Goal: Check status: Check status

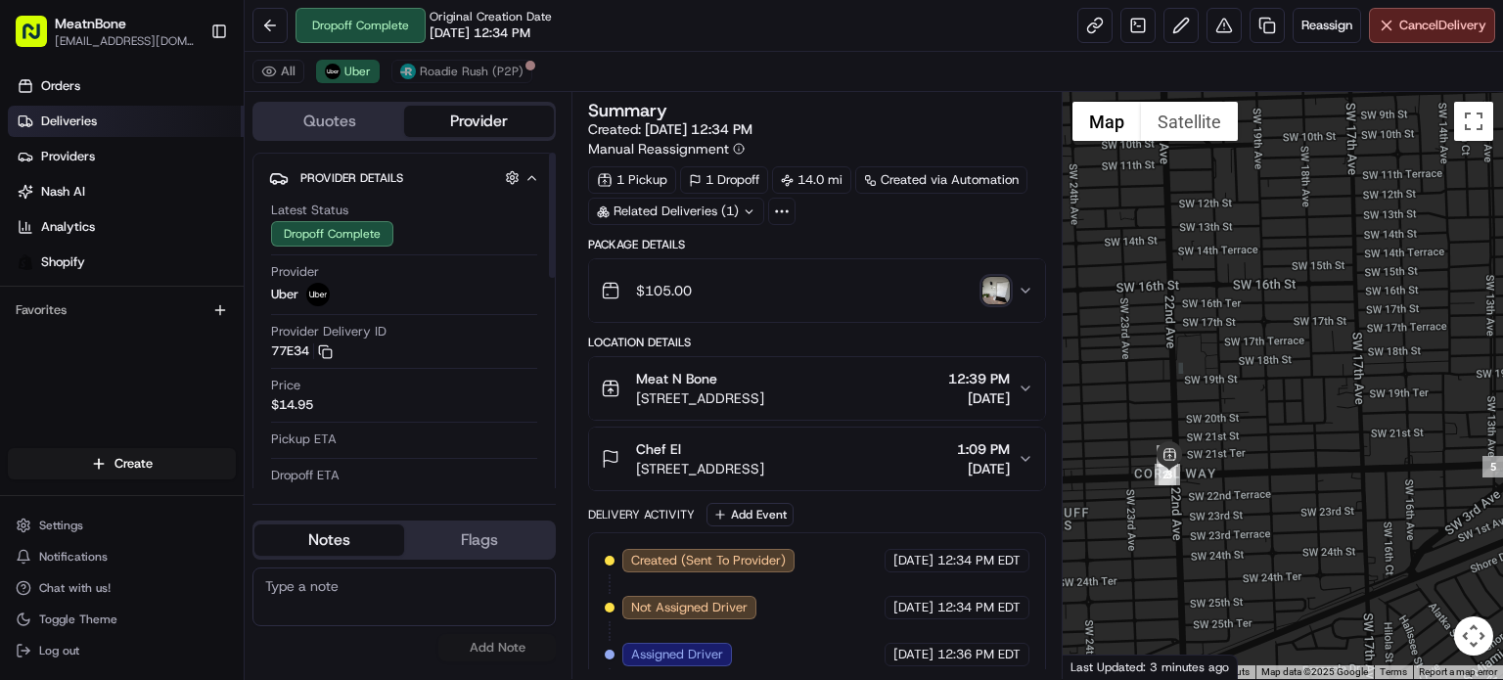
click at [120, 120] on link "Deliveries" at bounding box center [126, 121] width 236 height 31
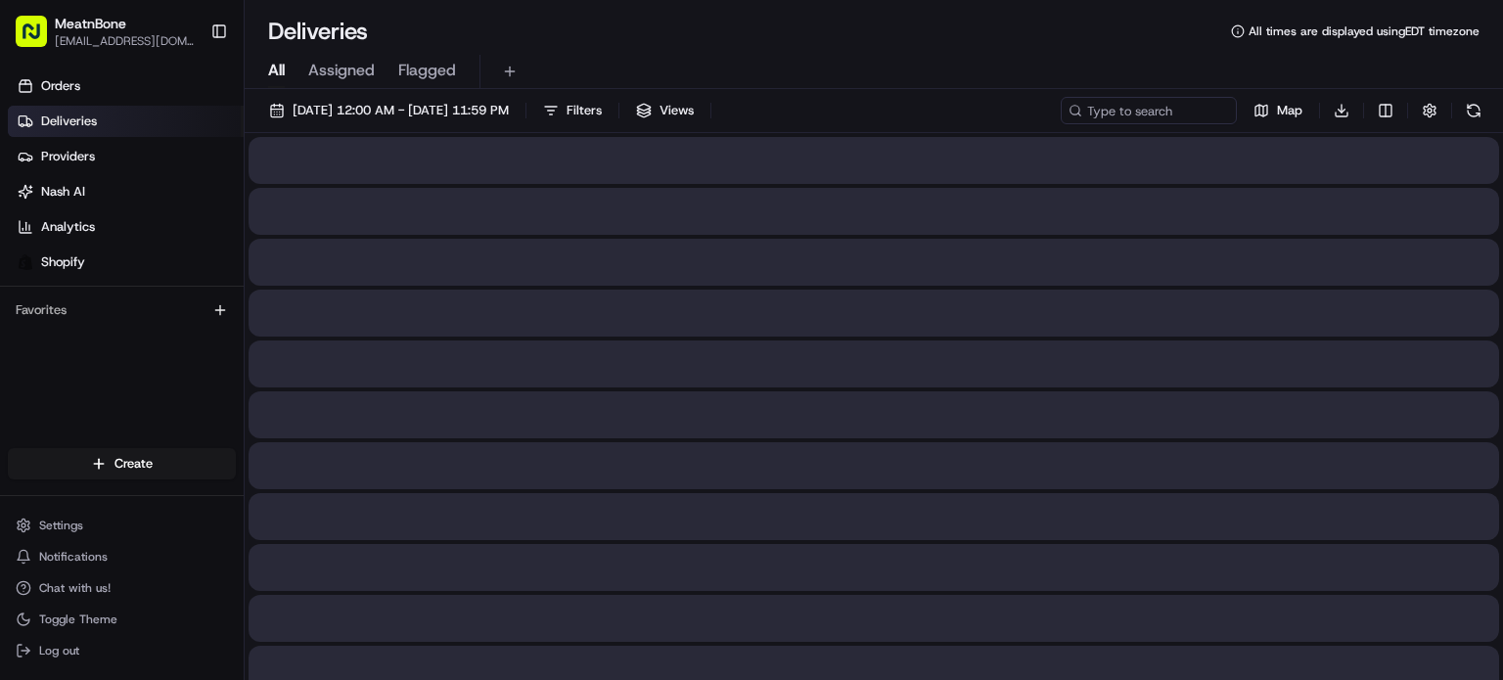
click at [373, 73] on span "Assigned" at bounding box center [341, 70] width 67 height 23
click at [367, 63] on span "Assigned" at bounding box center [341, 70] width 67 height 23
click at [369, 62] on span "Assigned" at bounding box center [341, 70] width 67 height 23
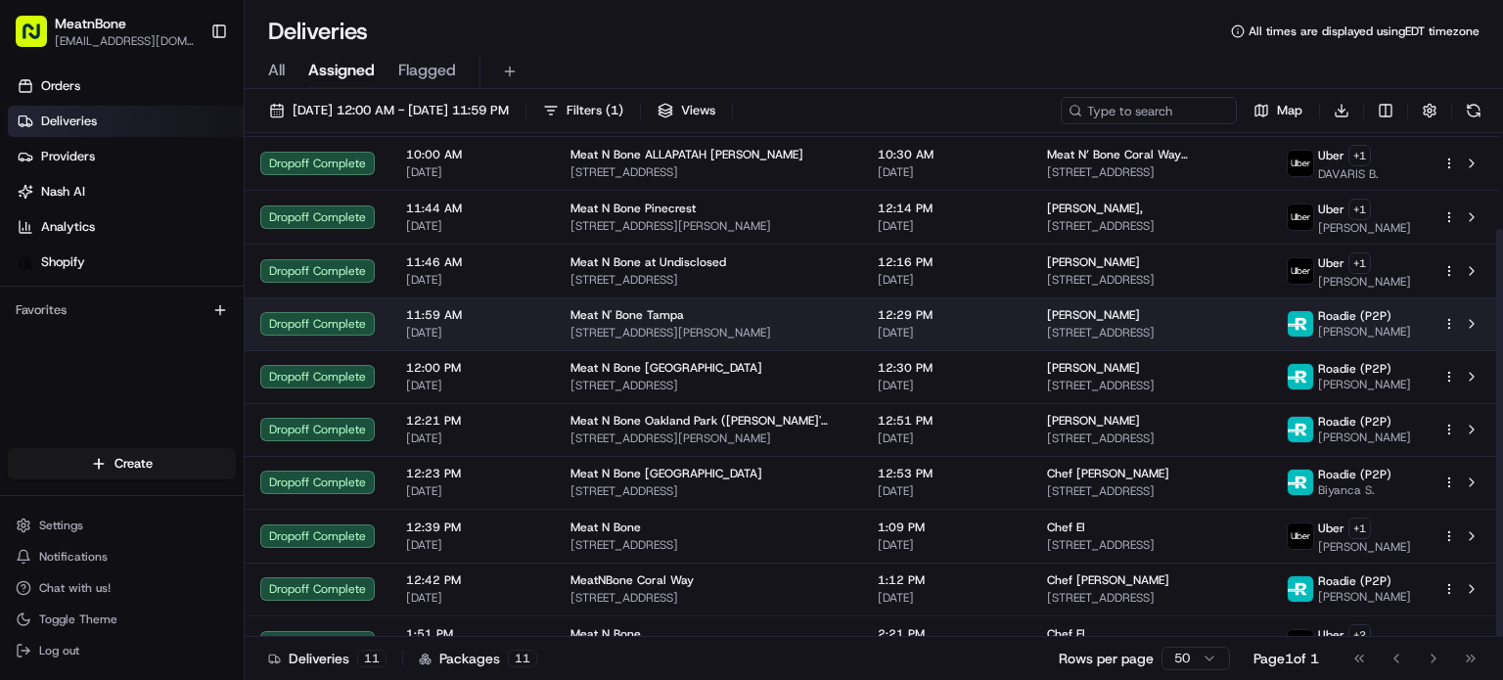
scroll to position [117, 0]
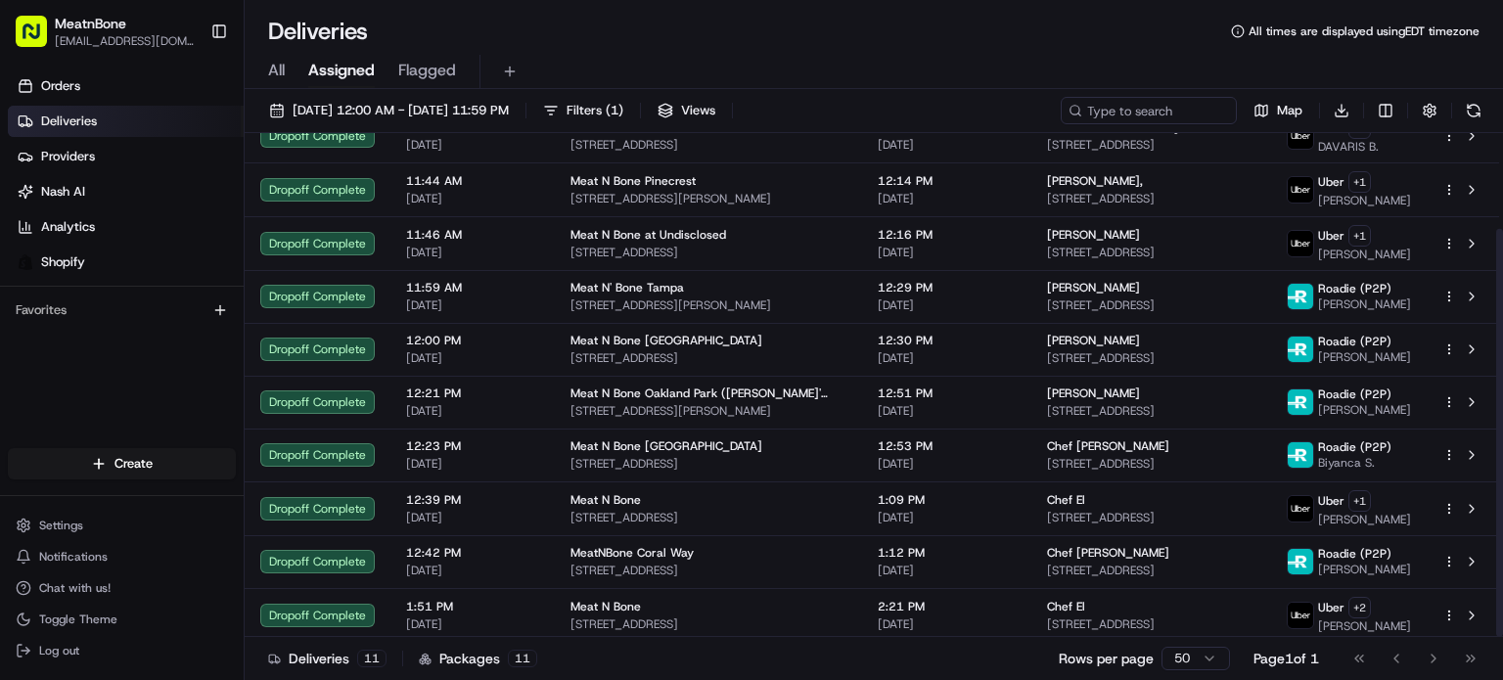
click at [310, 62] on span "Assigned" at bounding box center [341, 70] width 67 height 23
drag, startPoint x: 290, startPoint y: 73, endPoint x: 346, endPoint y: 69, distance: 56.9
click at [294, 72] on div "All Assigned Flagged" at bounding box center [874, 72] width 1258 height 34
click at [354, 71] on span "Assigned" at bounding box center [341, 70] width 67 height 23
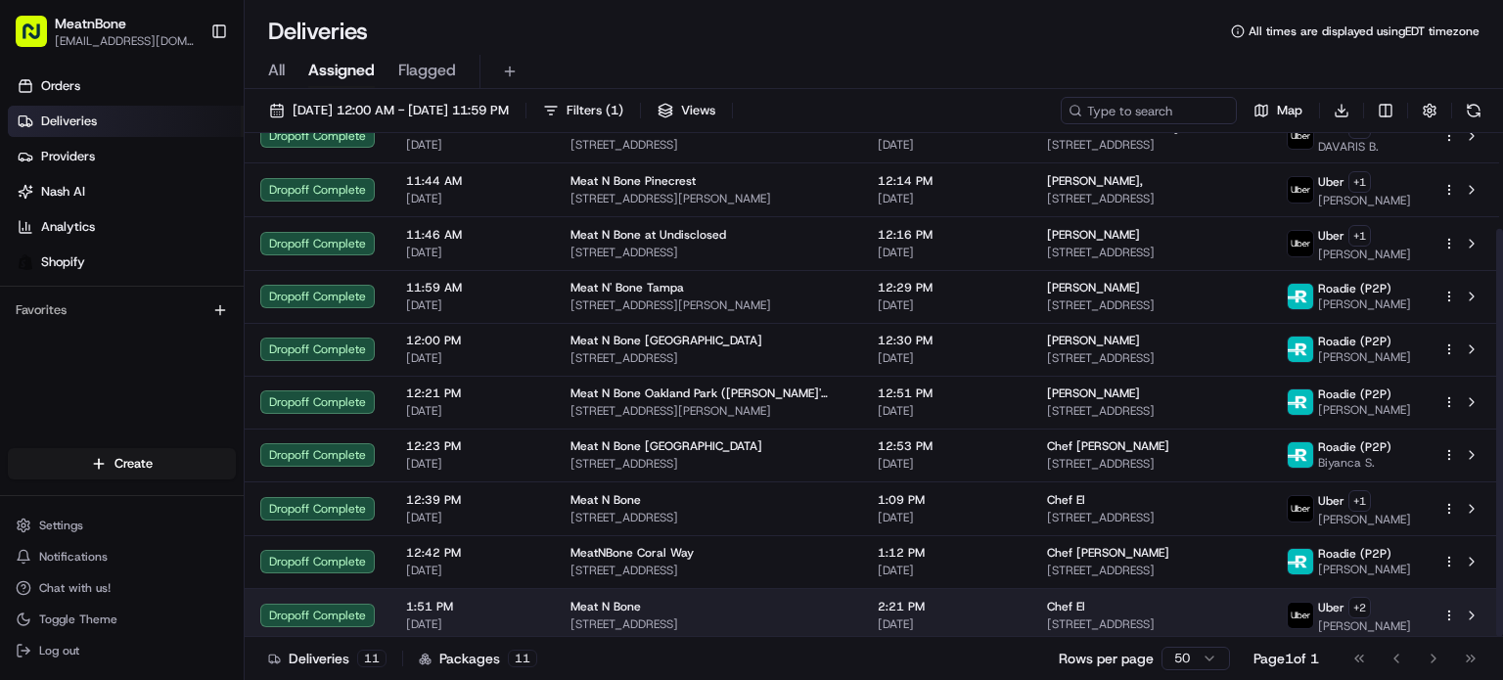
click at [1271, 602] on td "Chef El [STREET_ADDRESS]" at bounding box center [1151, 615] width 240 height 54
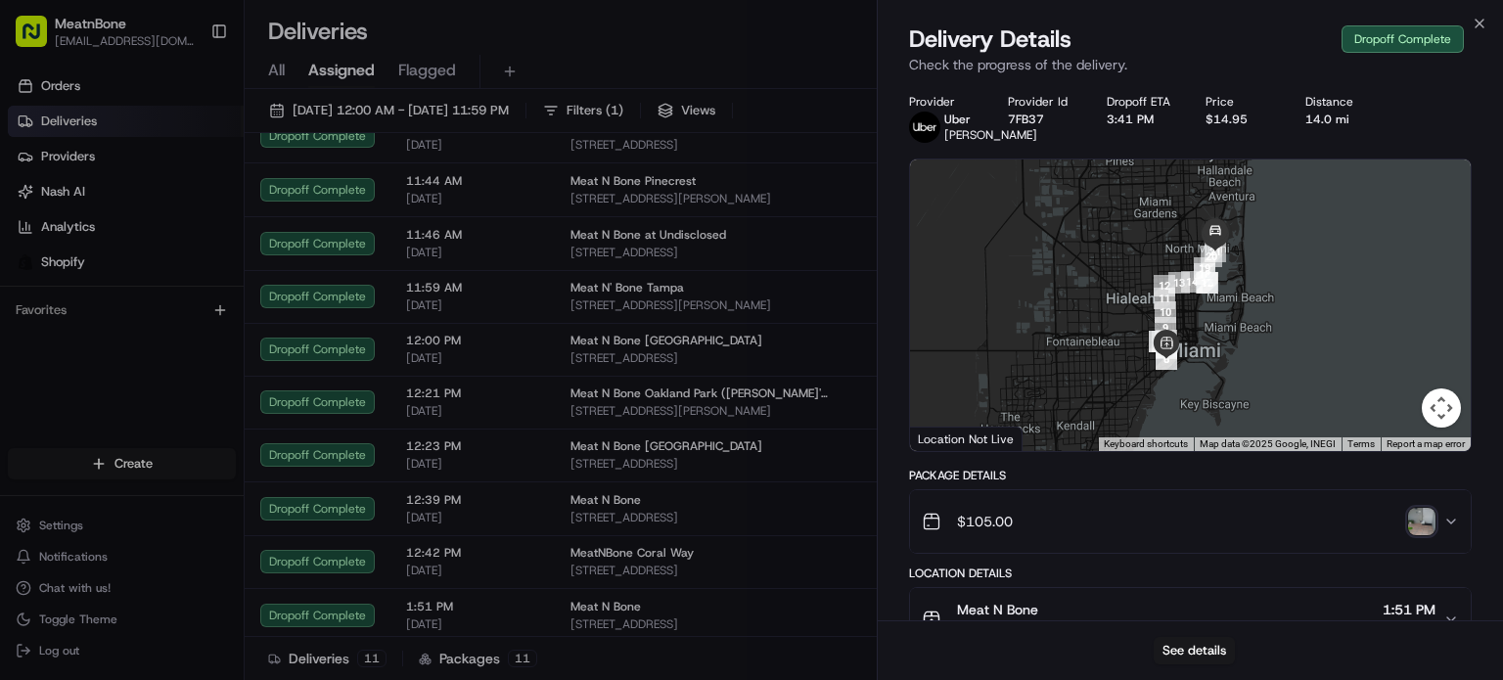
click at [1435, 541] on div "$105.00" at bounding box center [1181, 521] width 521 height 39
click at [1424, 535] on img "button" at bounding box center [1421, 521] width 27 height 27
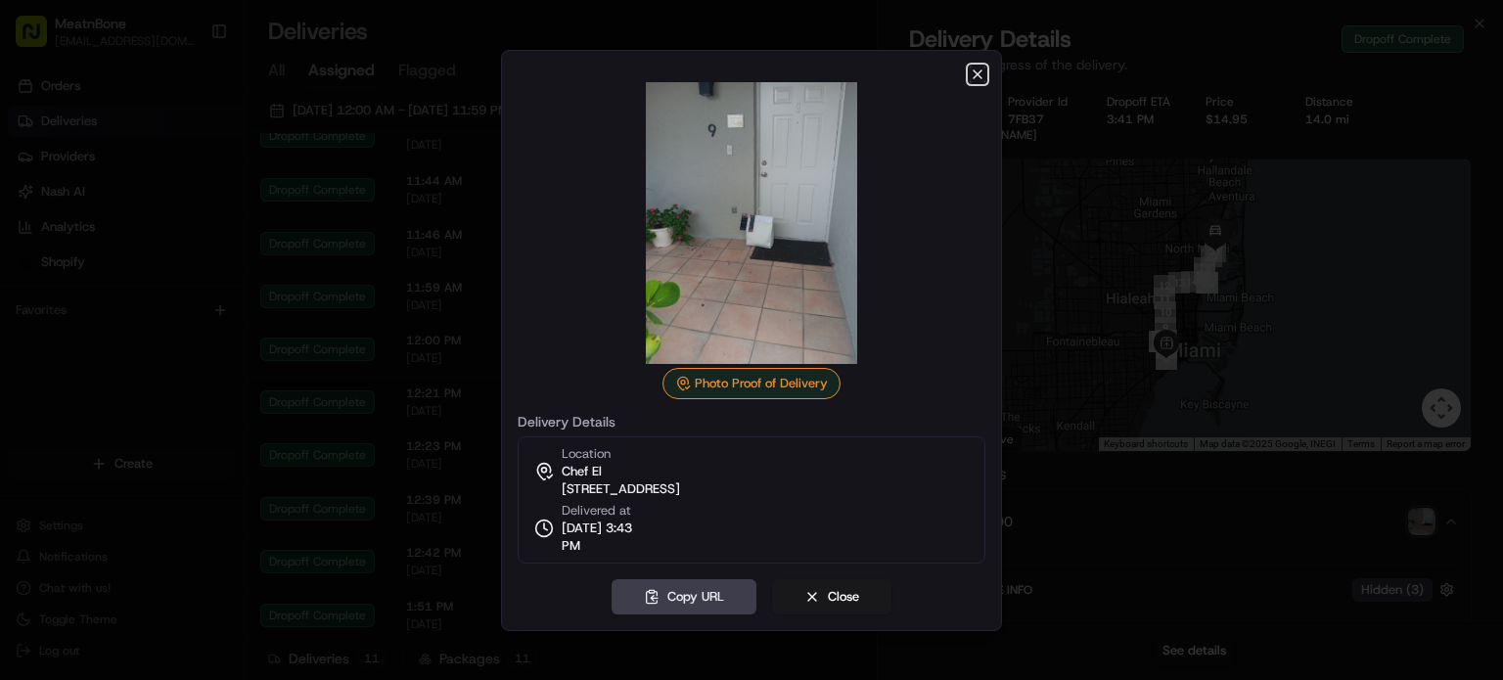
click at [974, 73] on icon "button" at bounding box center [977, 75] width 16 height 16
click at [448, 205] on div at bounding box center [751, 340] width 1503 height 680
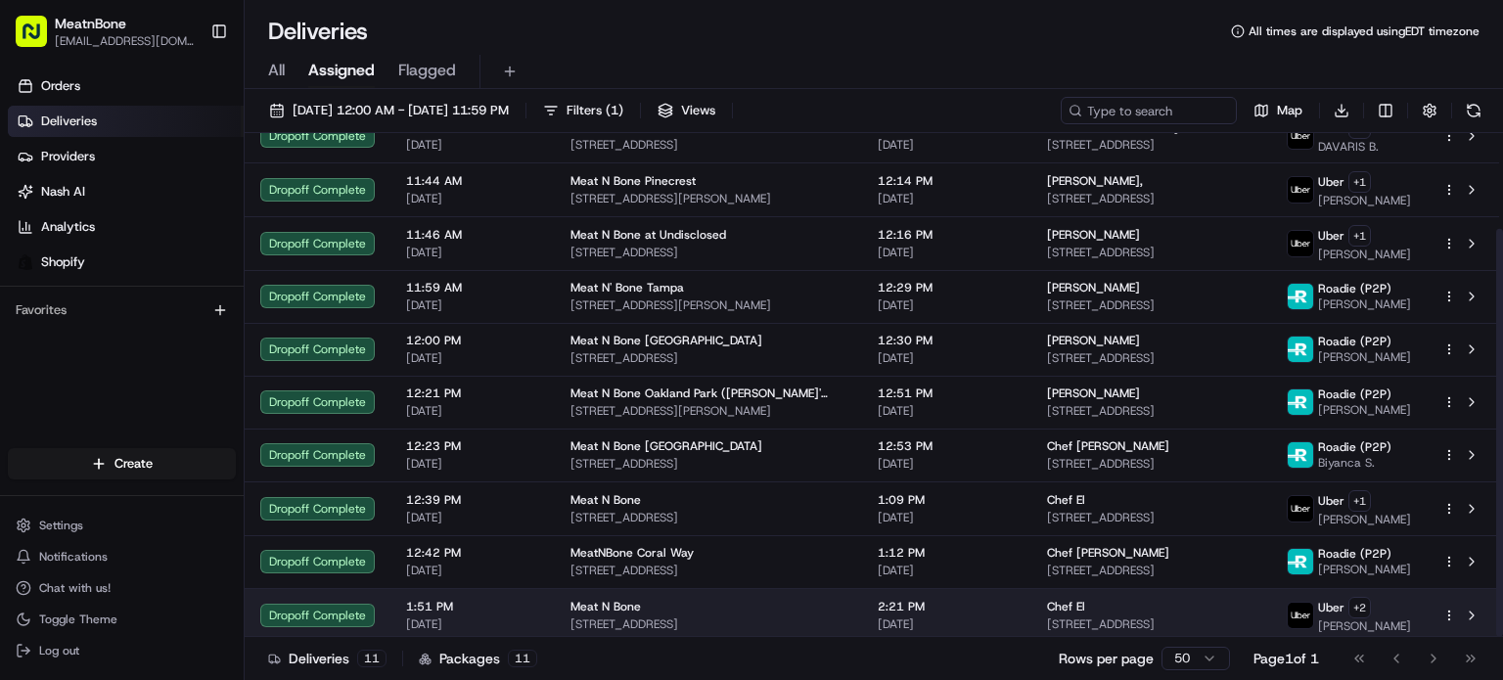
click at [1047, 621] on span "[STREET_ADDRESS]" at bounding box center [1151, 624] width 208 height 16
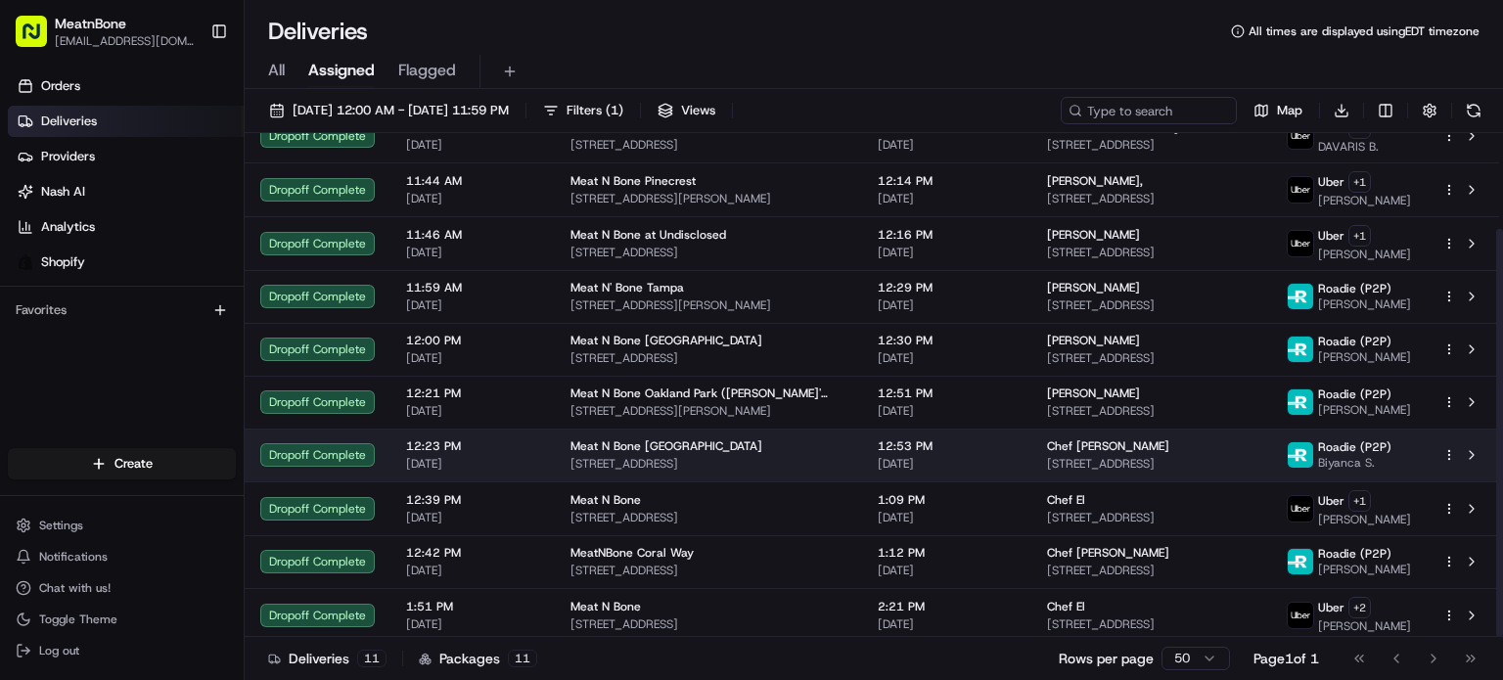
click at [692, 439] on span "Meat N Bone [GEOGRAPHIC_DATA]" at bounding box center [666, 446] width 192 height 16
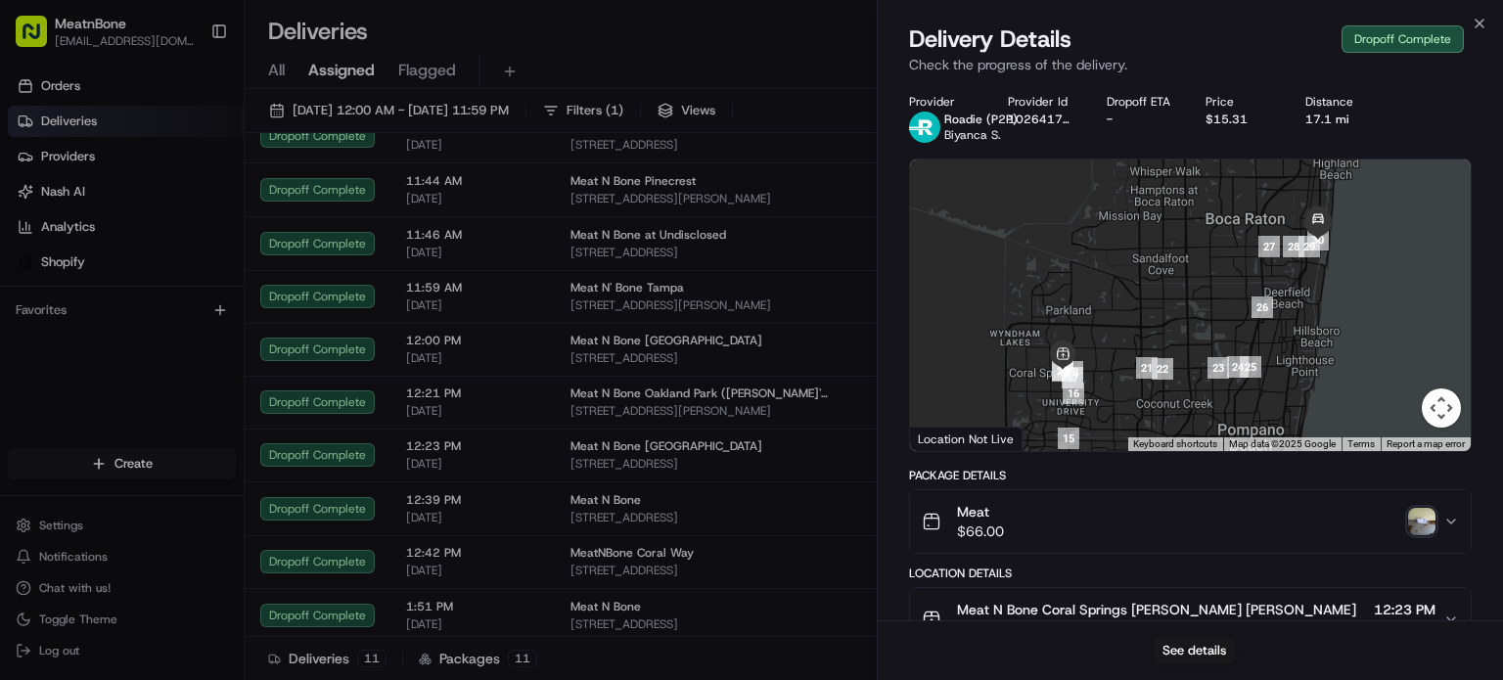
click at [1413, 526] on img "button" at bounding box center [1421, 521] width 27 height 27
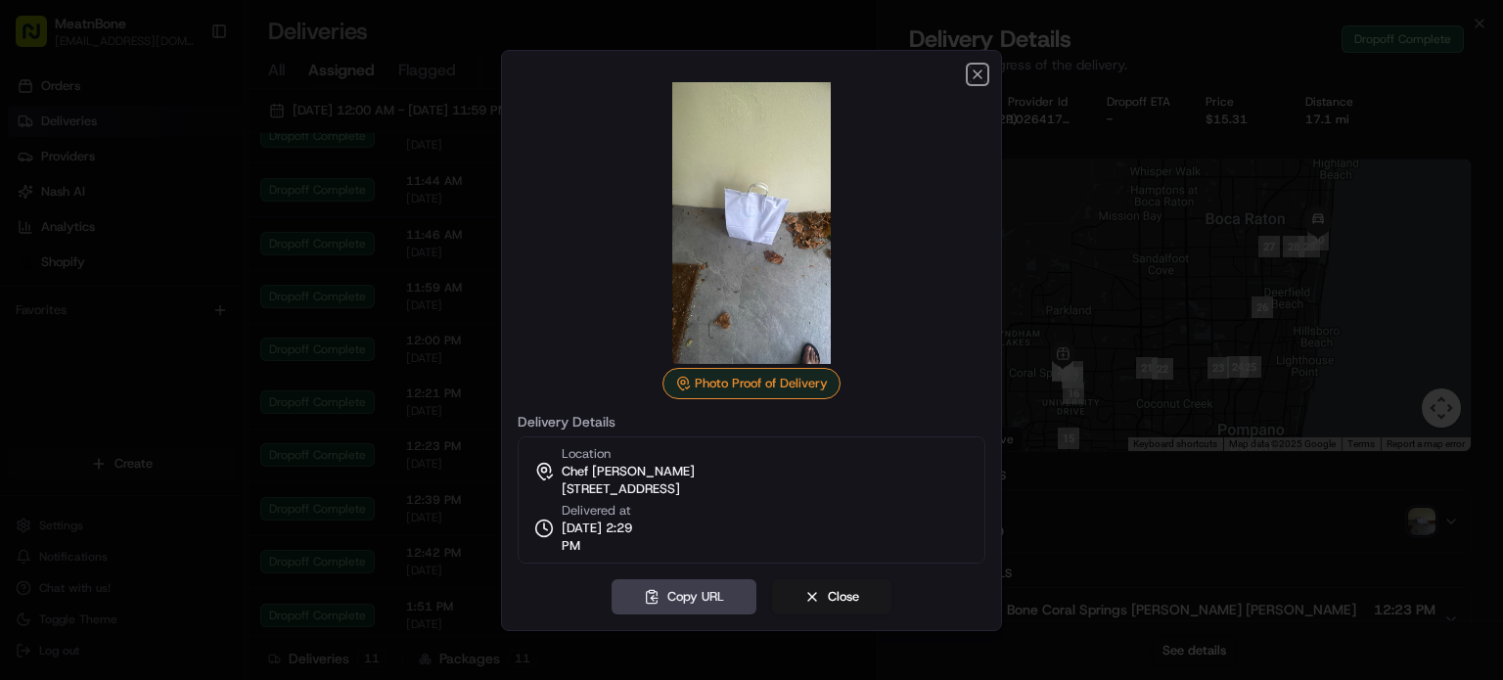
drag, startPoint x: 971, startPoint y: 78, endPoint x: 943, endPoint y: 109, distance: 41.5
click at [970, 78] on icon "button" at bounding box center [977, 75] width 16 height 16
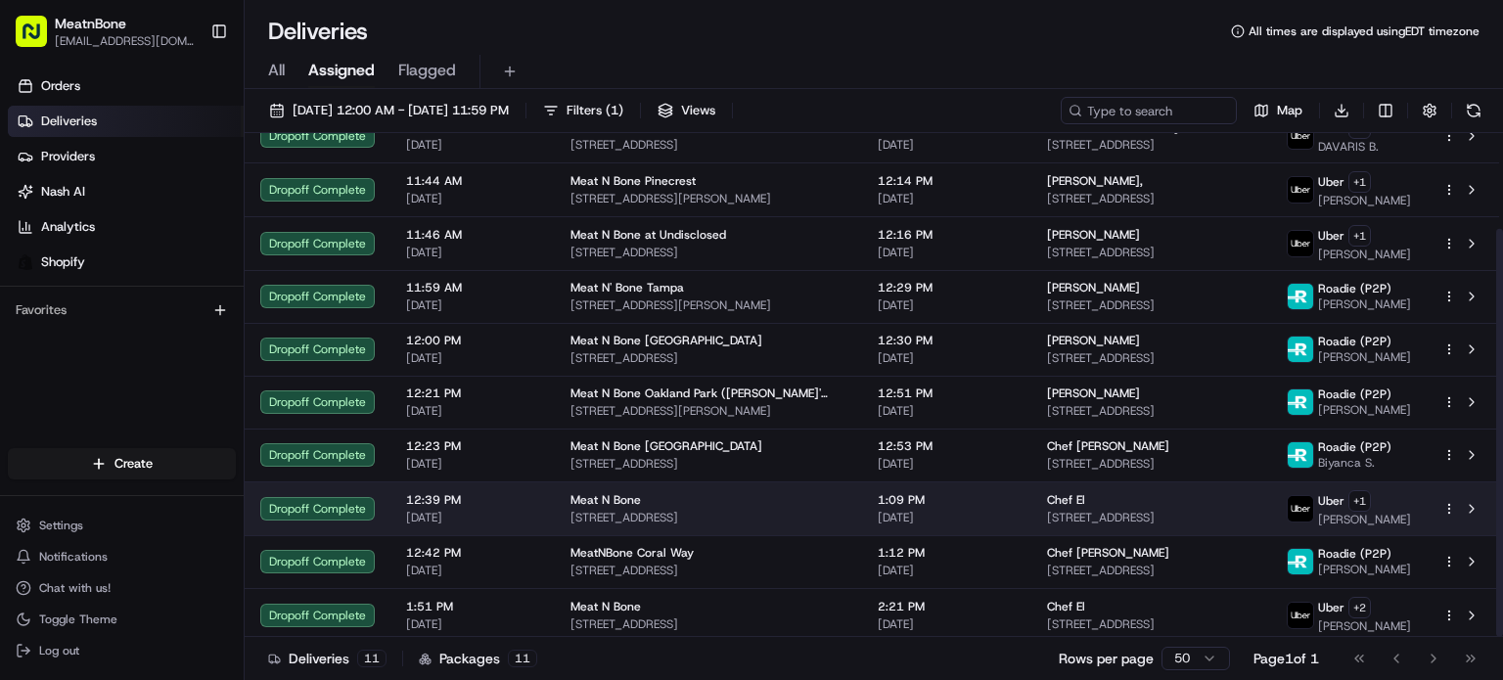
click at [1255, 504] on div "Chef El [STREET_ADDRESS]" at bounding box center [1151, 508] width 208 height 33
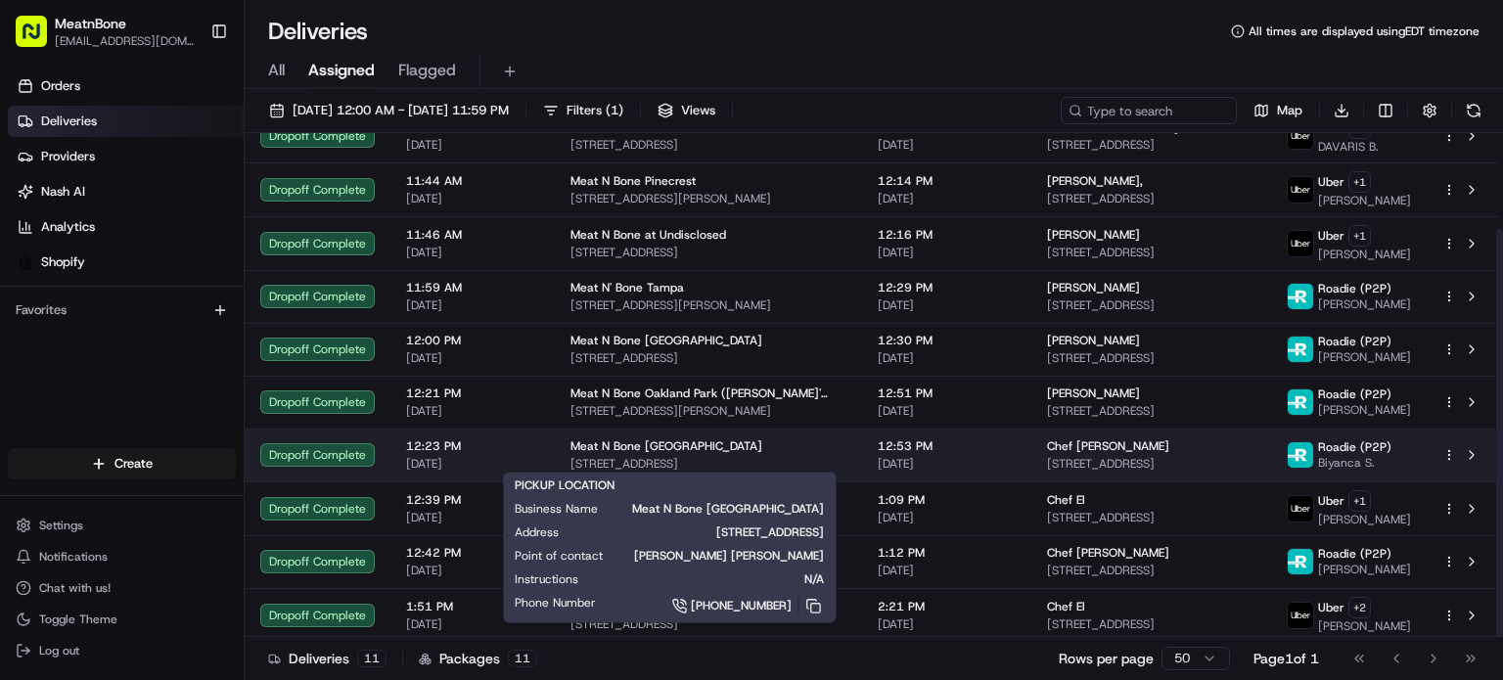
click at [774, 445] on div "Meat N Bone [GEOGRAPHIC_DATA]" at bounding box center [708, 446] width 276 height 16
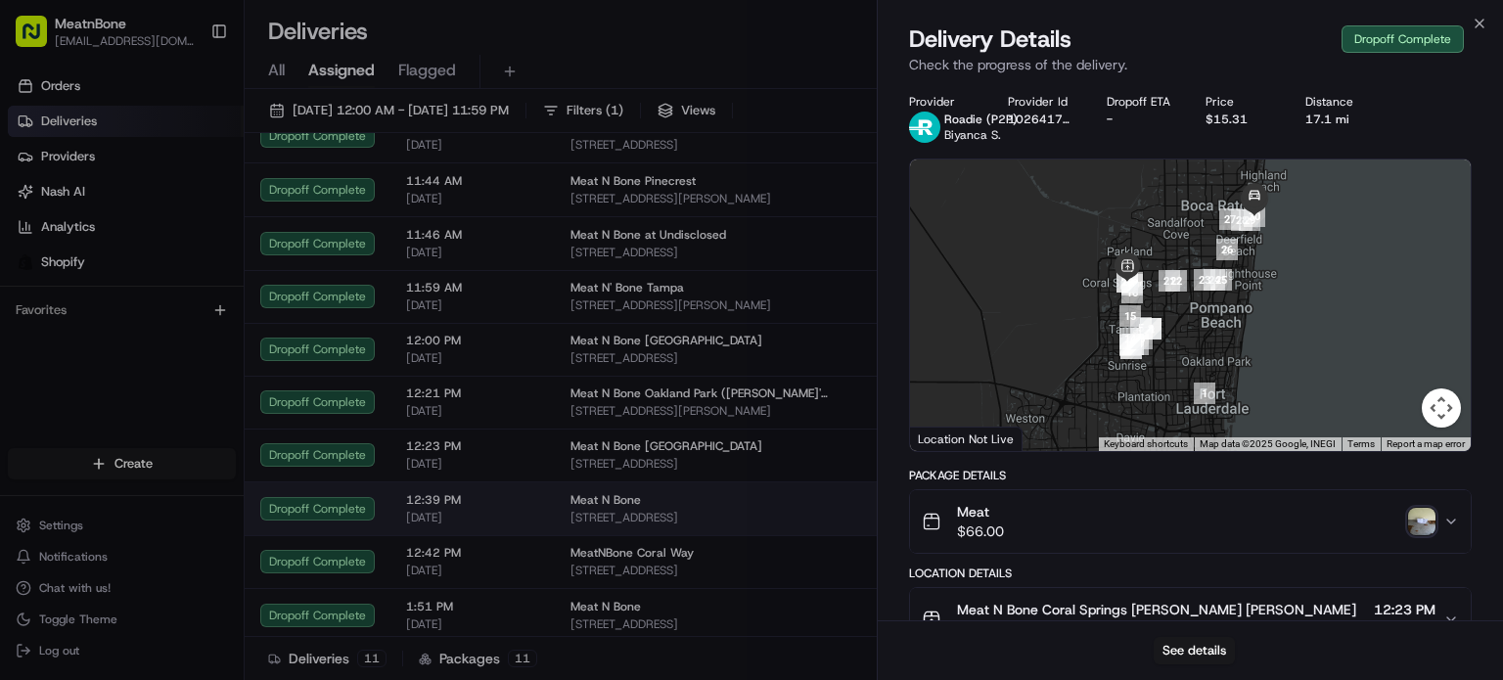
drag, startPoint x: 651, startPoint y: 474, endPoint x: 656, endPoint y: 489, distance: 15.8
